Goal: Task Accomplishment & Management: Manage account settings

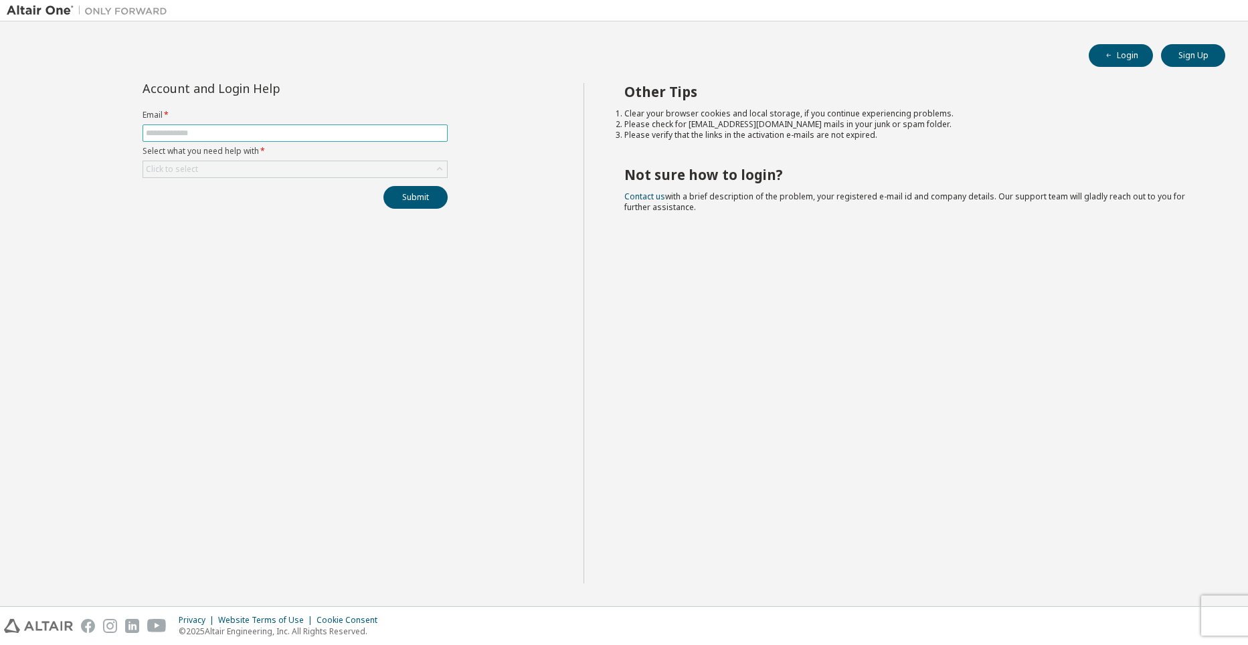
click at [292, 128] on input "text" at bounding box center [295, 133] width 298 height 11
type input "**********"
click at [248, 173] on div "Click to select" at bounding box center [295, 169] width 304 height 16
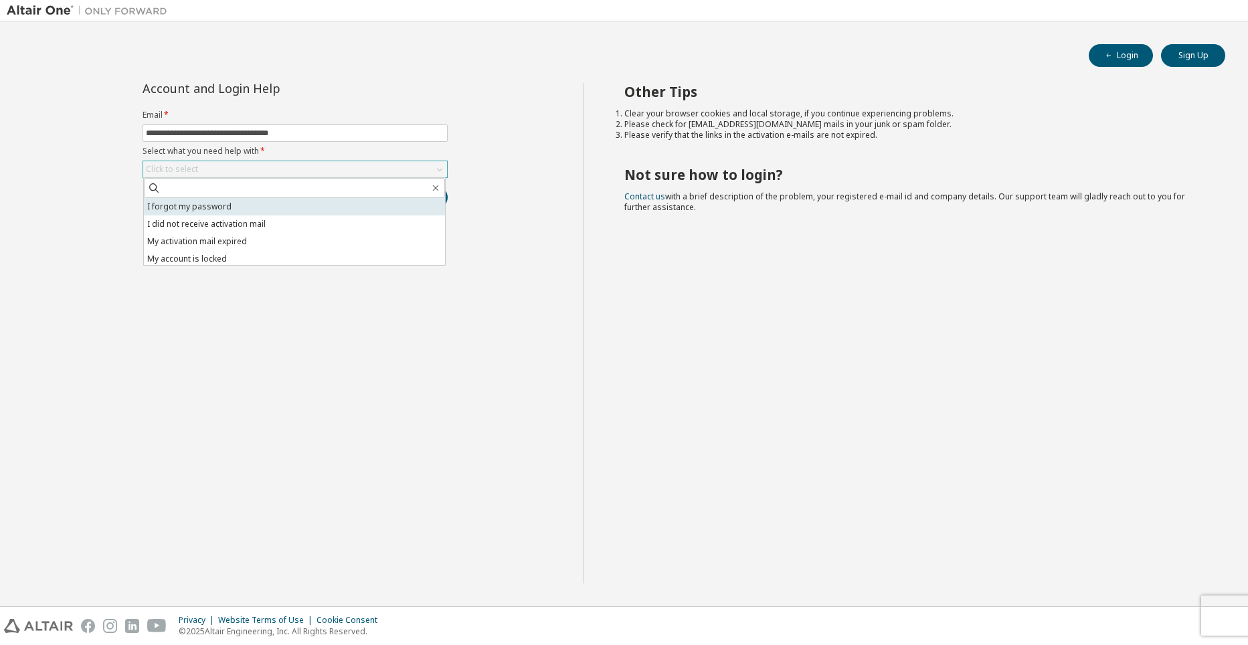
click at [210, 211] on li "I forgot my password" at bounding box center [294, 206] width 301 height 17
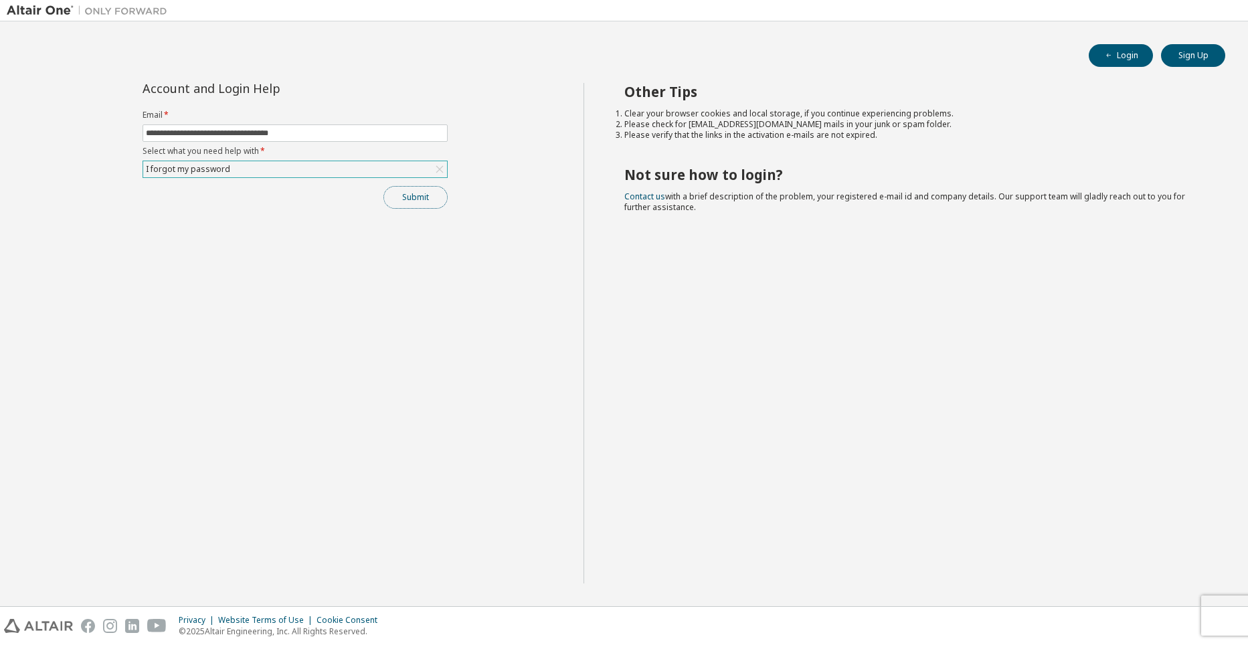
click at [426, 199] on button "Submit" at bounding box center [415, 197] width 64 height 23
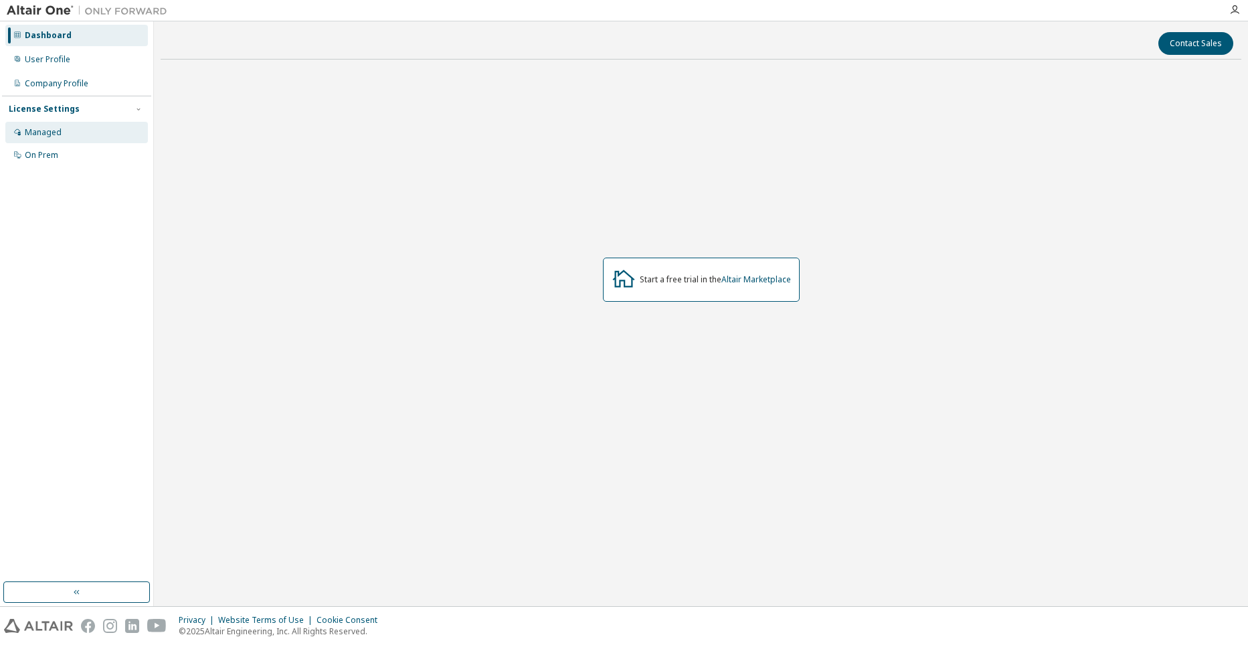
click at [70, 137] on div "Managed" at bounding box center [76, 132] width 143 height 21
